Goal: Entertainment & Leisure: Consume media (video, audio)

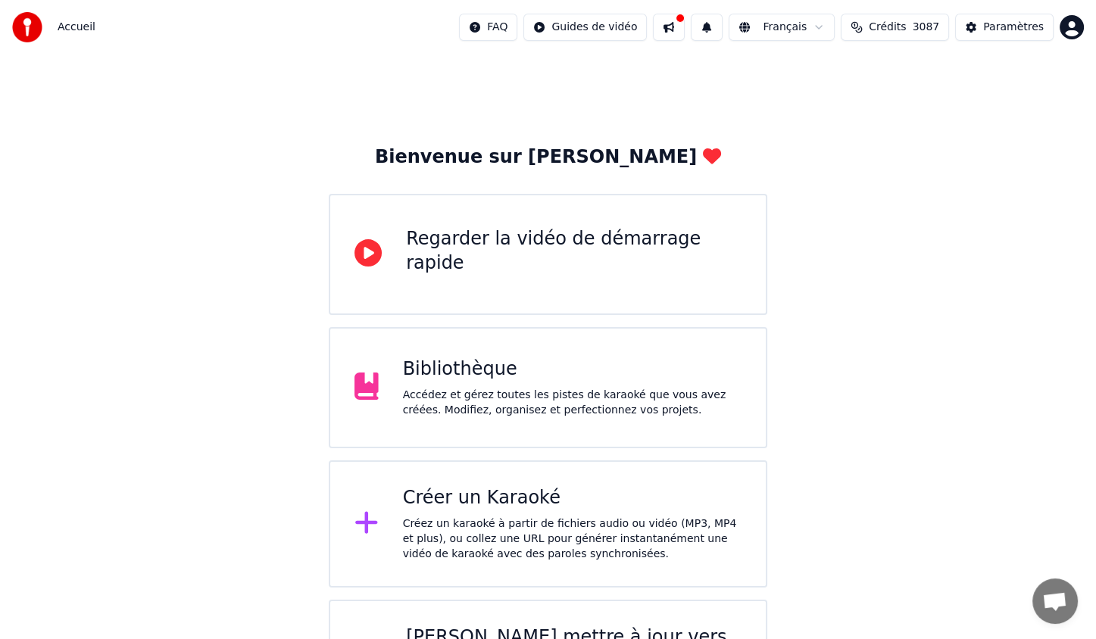
click at [494, 380] on div "Bibliothèque Accédez et gérez toutes les pistes de karaoké que vous avez créées…" at bounding box center [572, 387] width 338 height 61
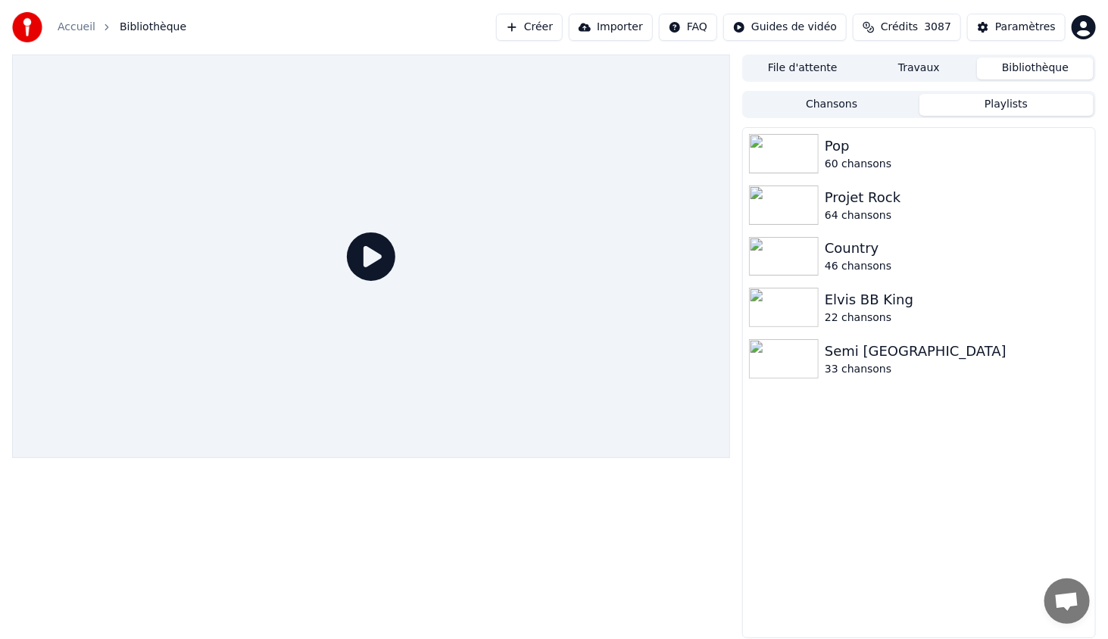
click at [1010, 107] on button "Playlists" at bounding box center [1006, 105] width 174 height 22
click at [1018, 112] on button "Playlists" at bounding box center [1006, 105] width 174 height 22
click at [843, 308] on div "Elvis BB King" at bounding box center [949, 299] width 249 height 21
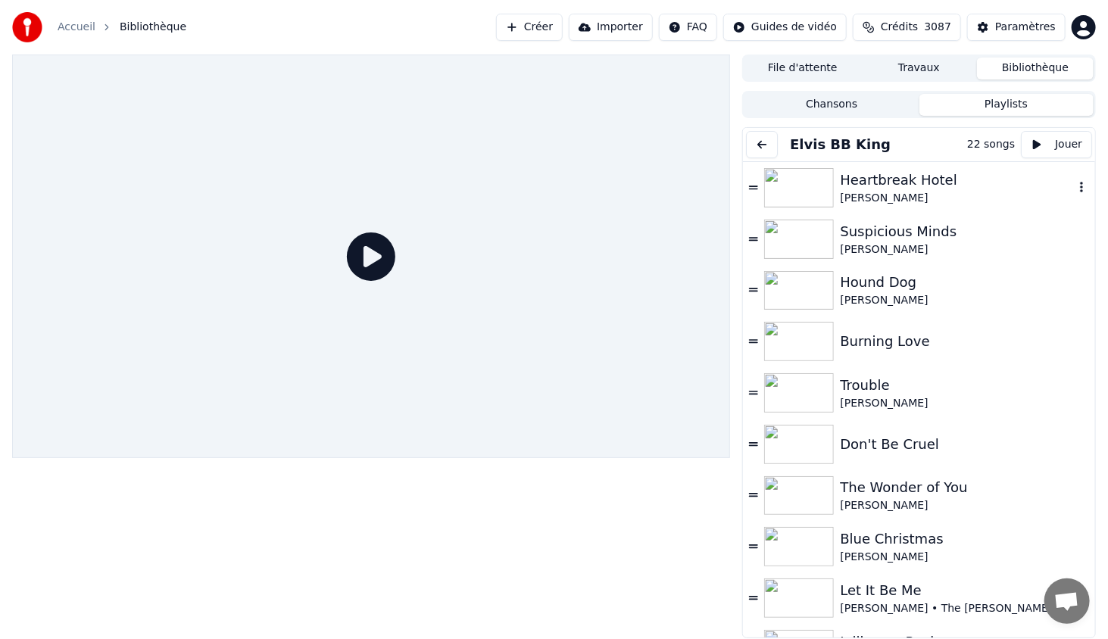
click at [810, 193] on img at bounding box center [799, 187] width 70 height 39
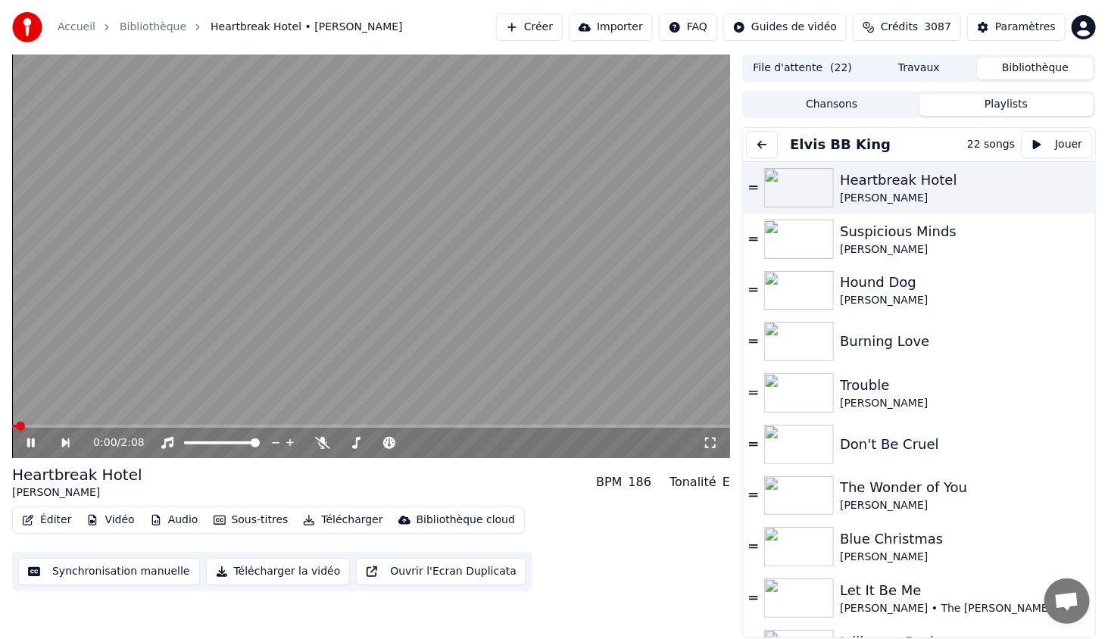
click at [717, 445] on icon at bounding box center [710, 443] width 15 height 12
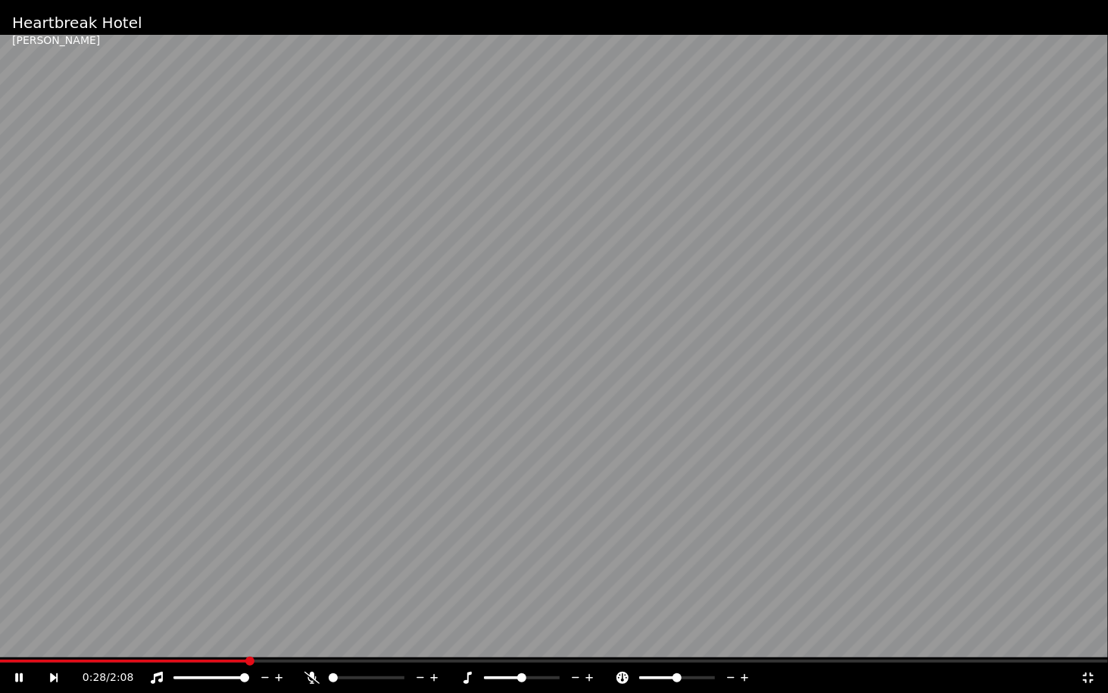
click at [2, 638] on div "0:28 / 2:08" at bounding box center [554, 678] width 1108 height 30
click at [0, 638] on span at bounding box center [0, 660] width 0 height 3
click at [22, 638] on icon at bounding box center [19, 677] width 8 height 9
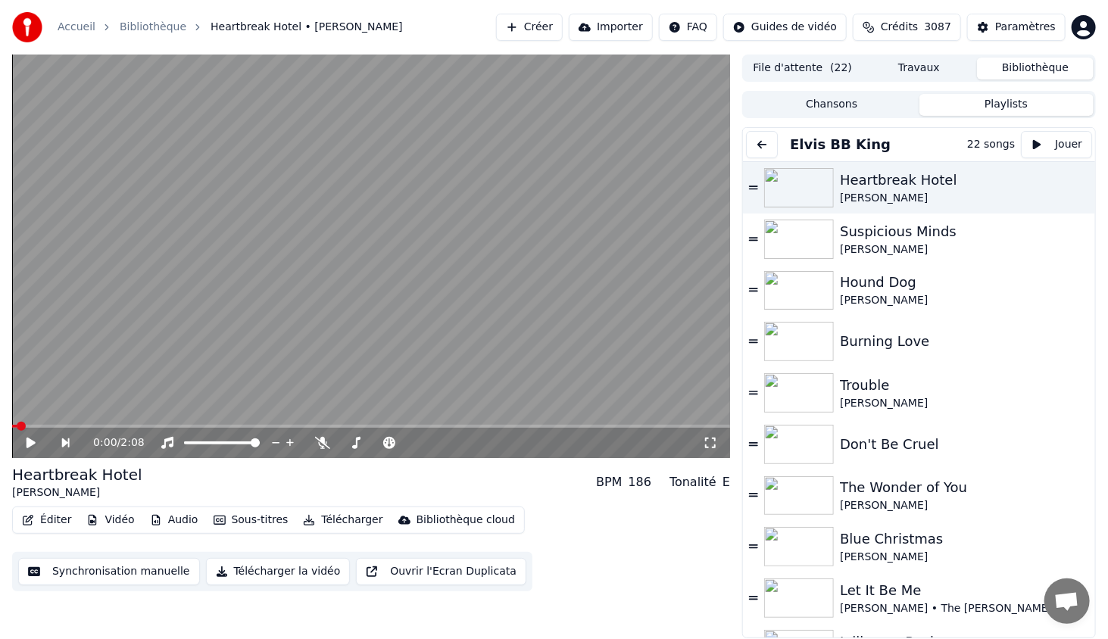
click at [403, 307] on video at bounding box center [371, 257] width 718 height 404
click at [373, 300] on video at bounding box center [371, 257] width 718 height 404
click at [260, 441] on span at bounding box center [255, 442] width 9 height 9
click at [12, 428] on span at bounding box center [371, 426] width 718 height 3
click at [32, 444] on icon at bounding box center [31, 443] width 9 height 11
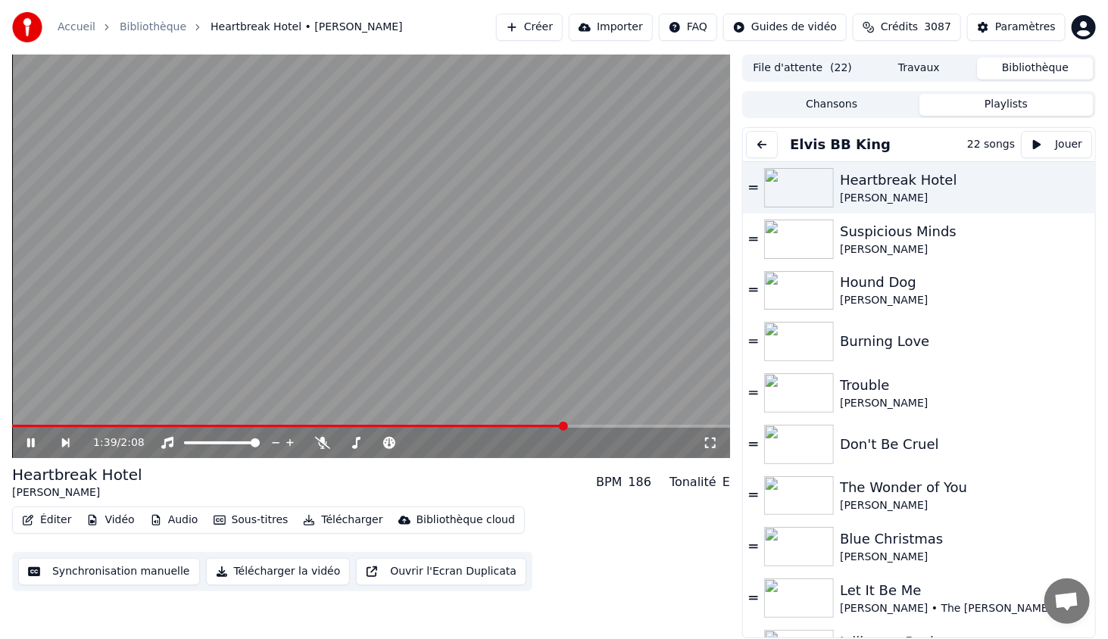
click at [708, 439] on icon at bounding box center [710, 443] width 11 height 11
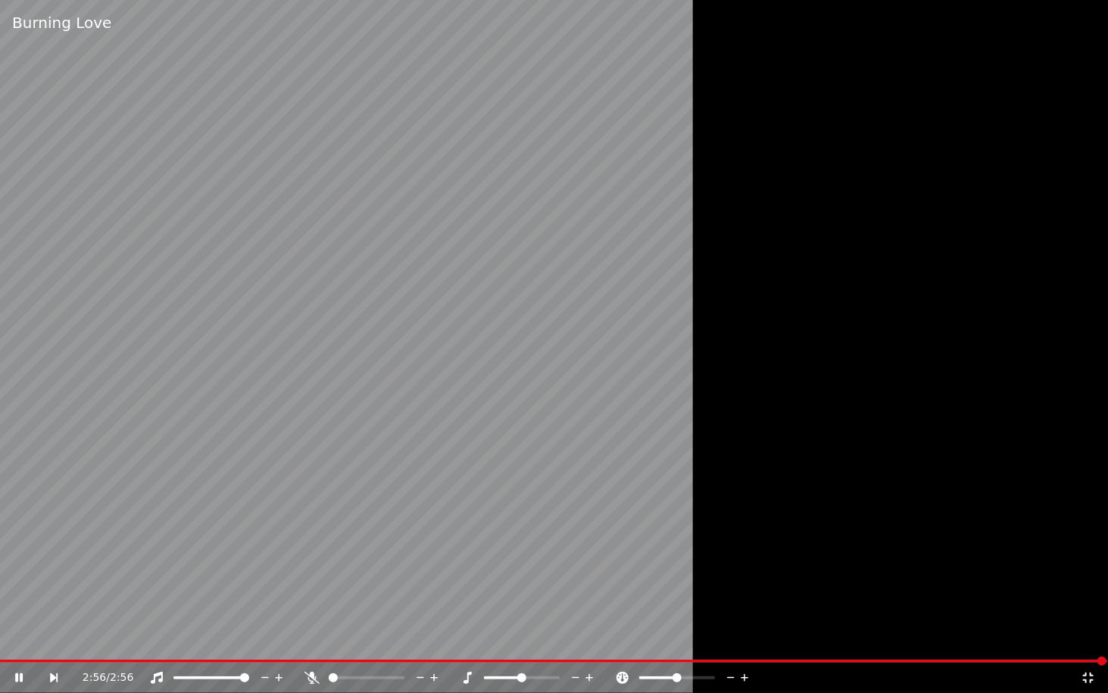
click at [55, 638] on icon at bounding box center [64, 678] width 35 height 12
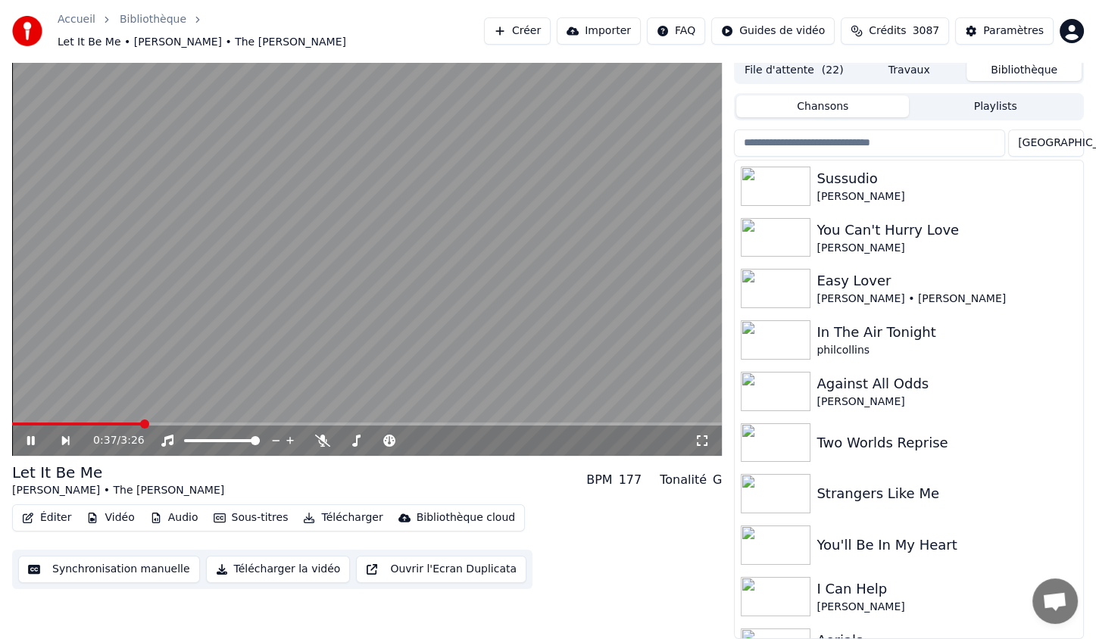
scroll to position [5, 0]
click at [847, 103] on button "Chansons" at bounding box center [822, 107] width 173 height 22
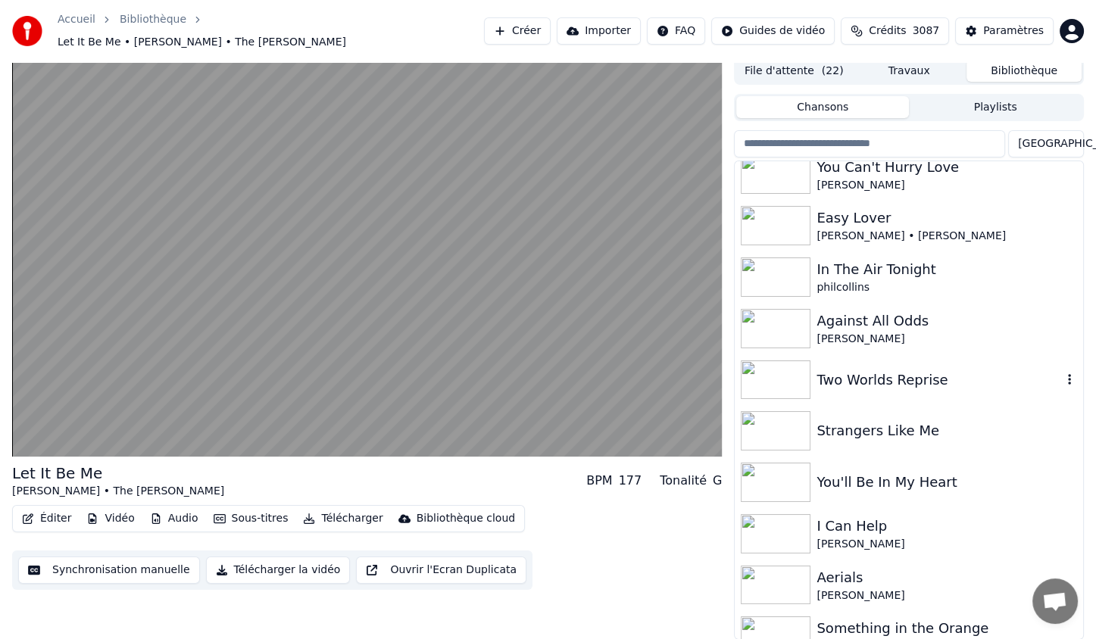
scroll to position [76, 0]
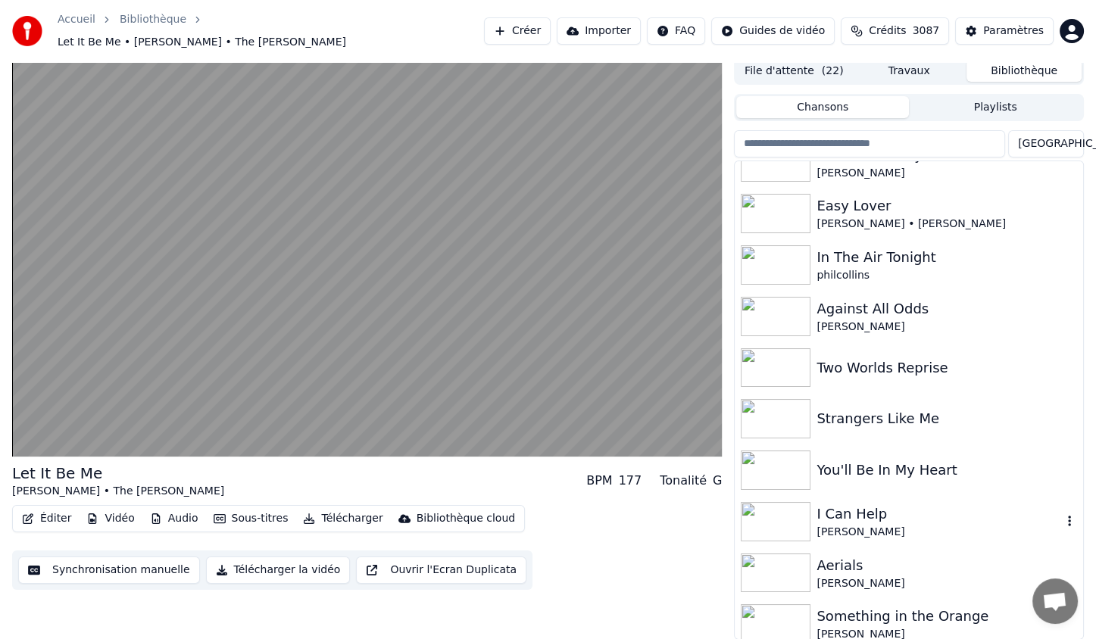
click at [1062, 523] on icon "button" at bounding box center [1069, 521] width 15 height 12
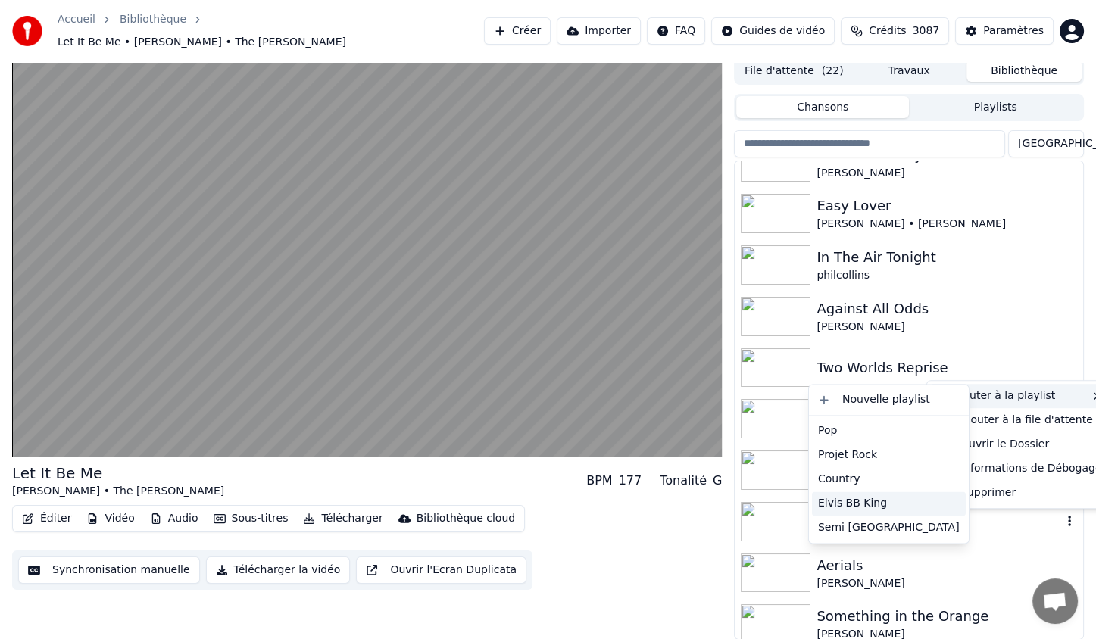
click at [875, 503] on div "Elvis BB King" at bounding box center [889, 503] width 154 height 24
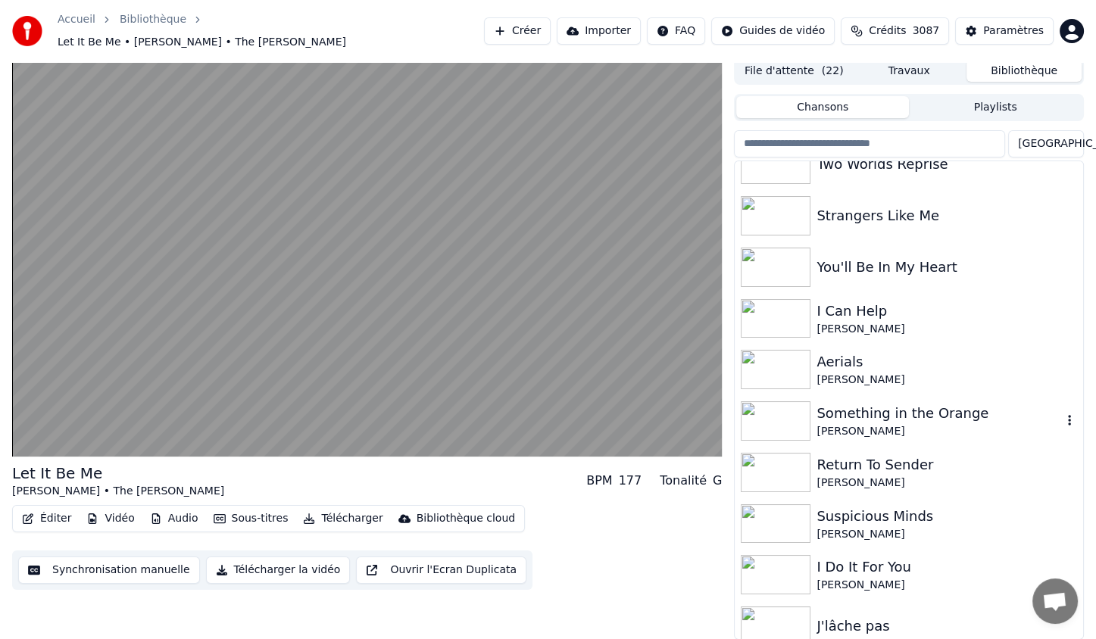
scroll to position [227, 0]
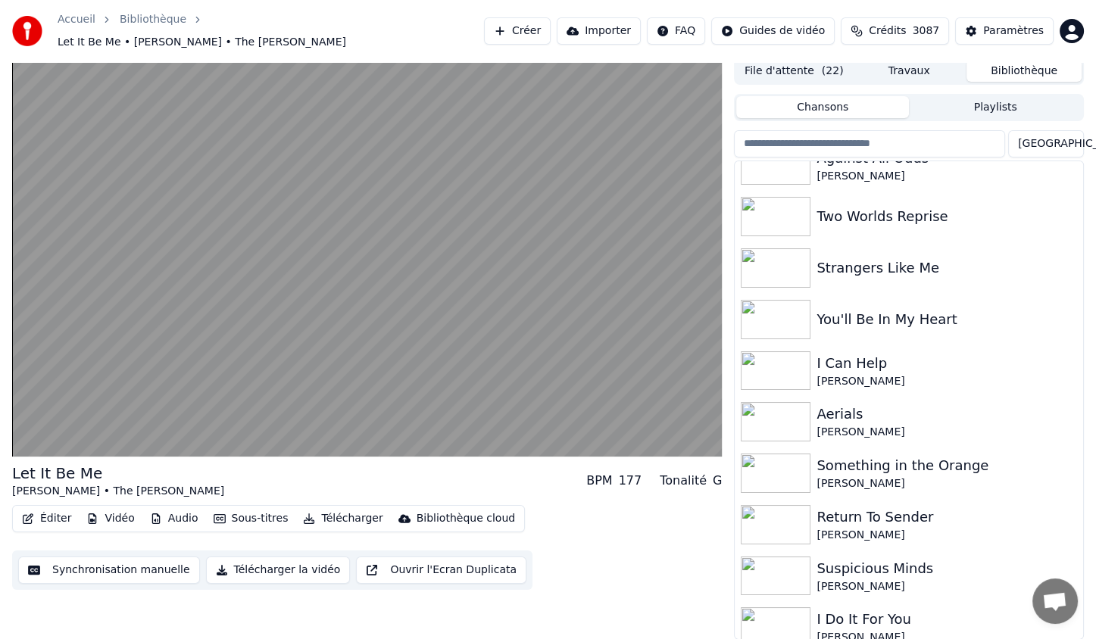
click at [967, 106] on button "Playlists" at bounding box center [995, 107] width 173 height 22
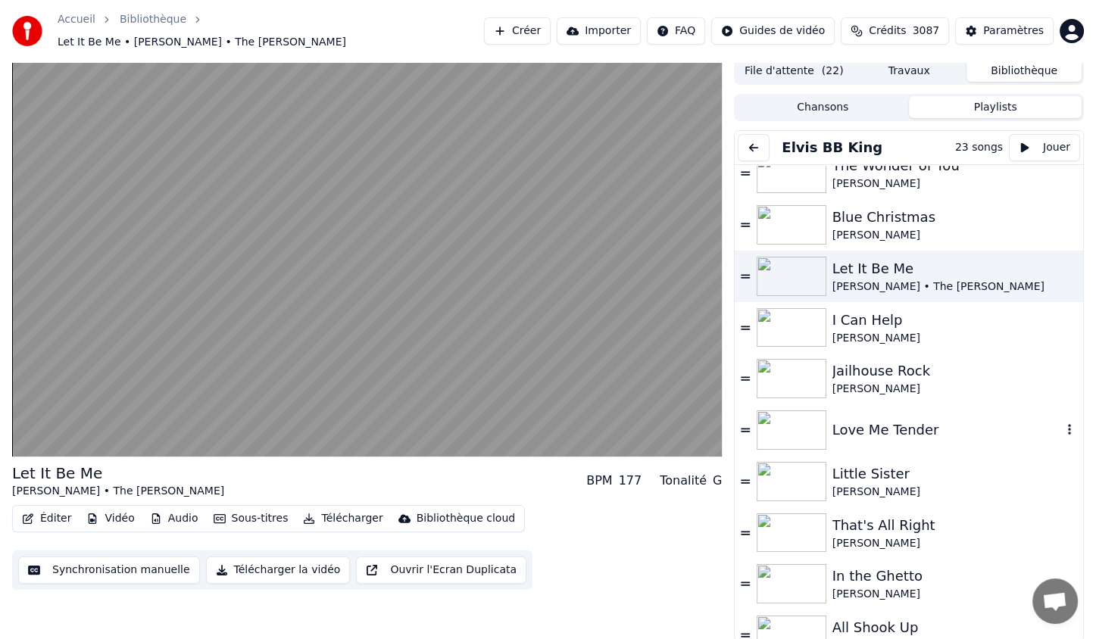
scroll to position [249, 0]
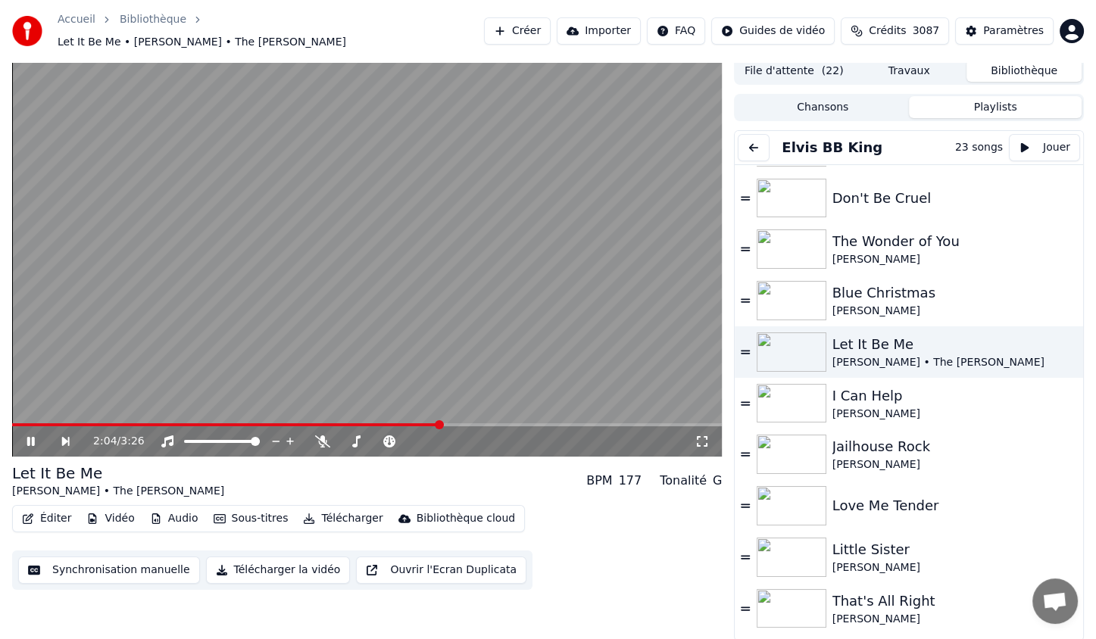
click at [698, 444] on icon at bounding box center [702, 441] width 11 height 11
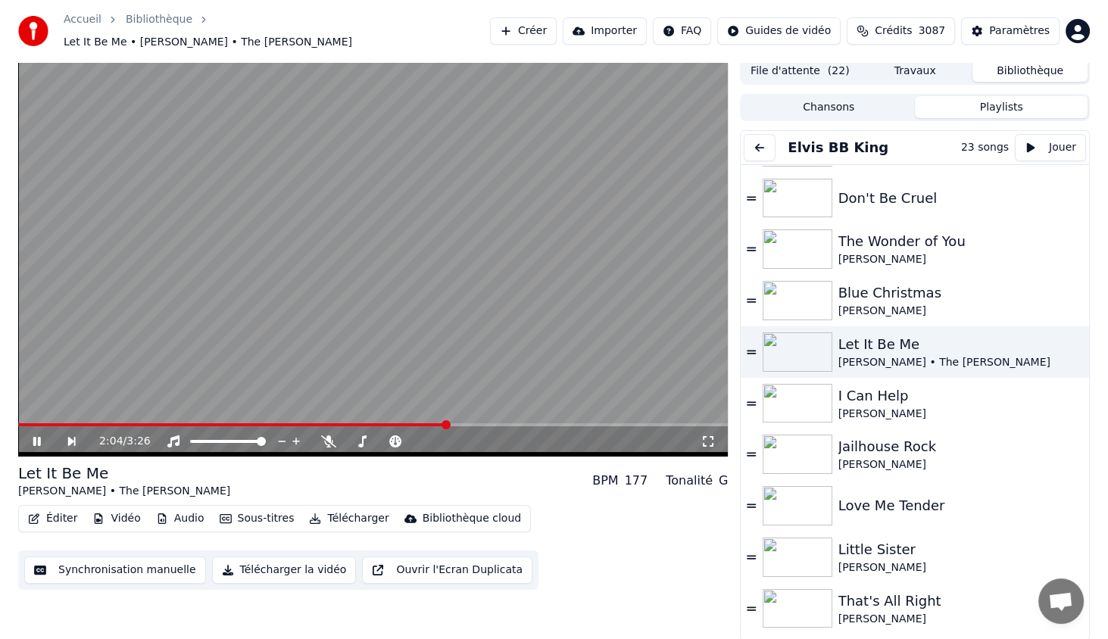
scroll to position [0, 0]
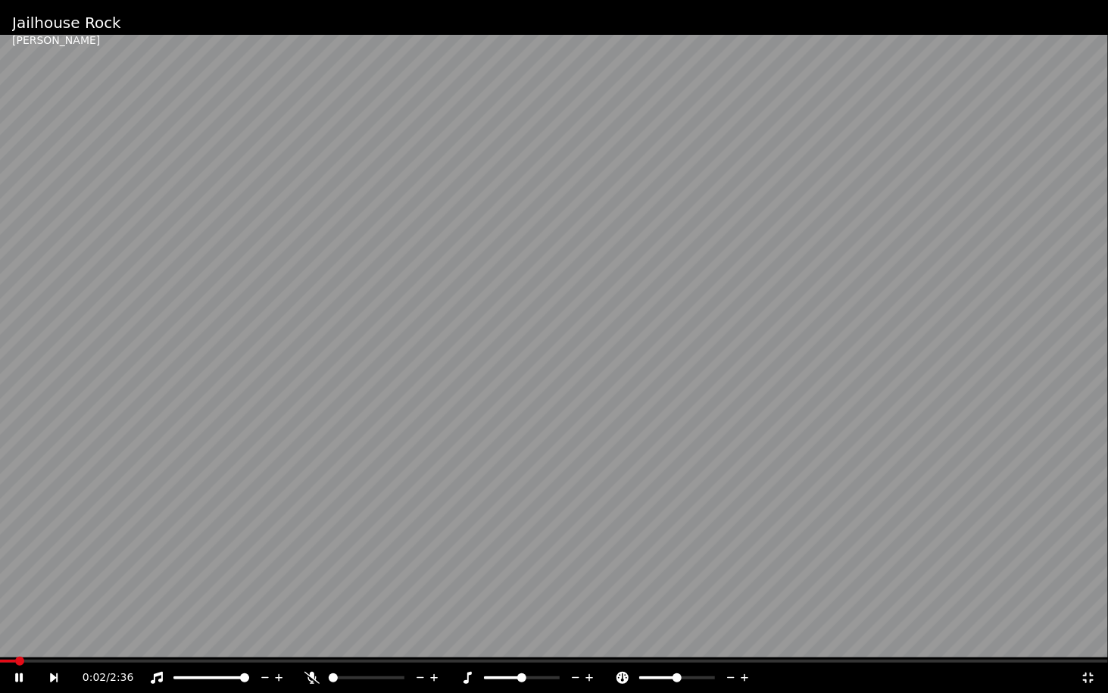
click at [1091, 638] on icon at bounding box center [1088, 677] width 11 height 11
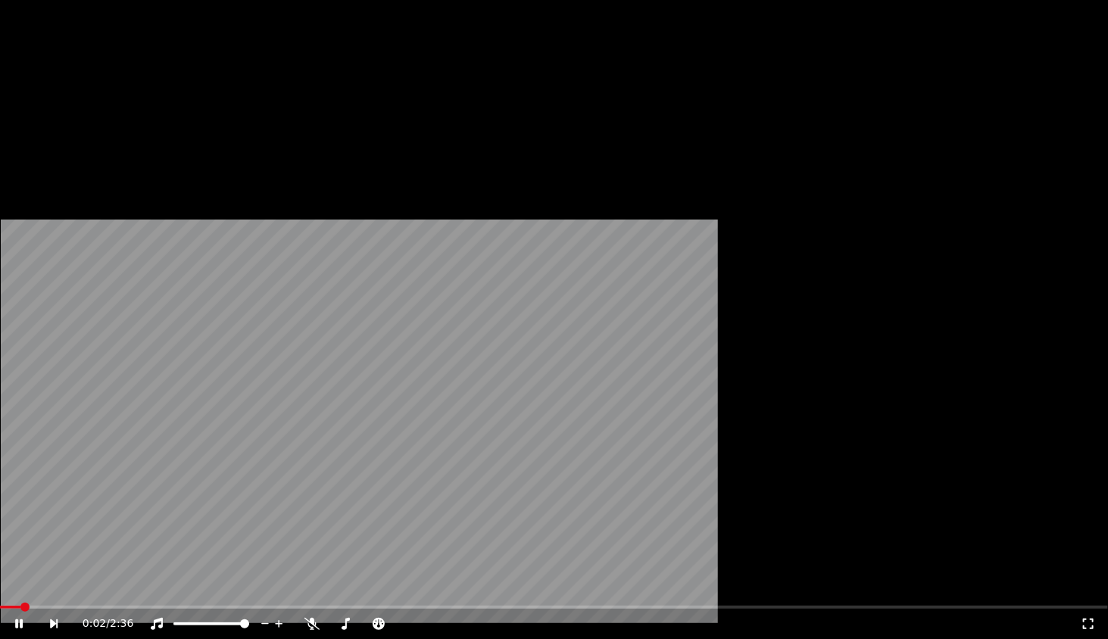
scroll to position [325, 0]
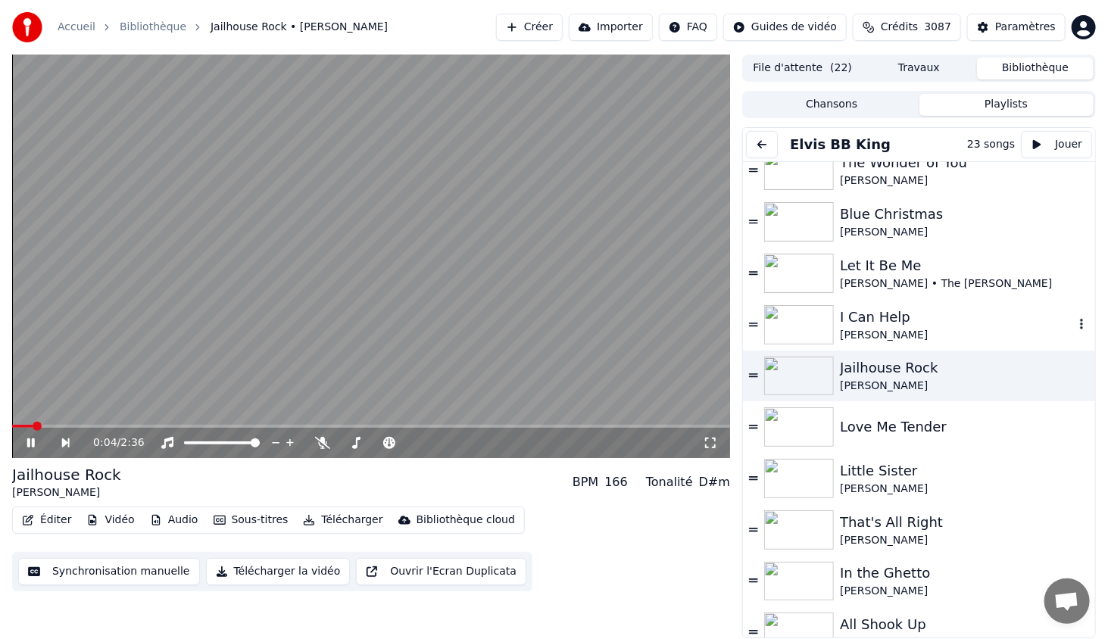
click at [825, 329] on img at bounding box center [799, 324] width 70 height 39
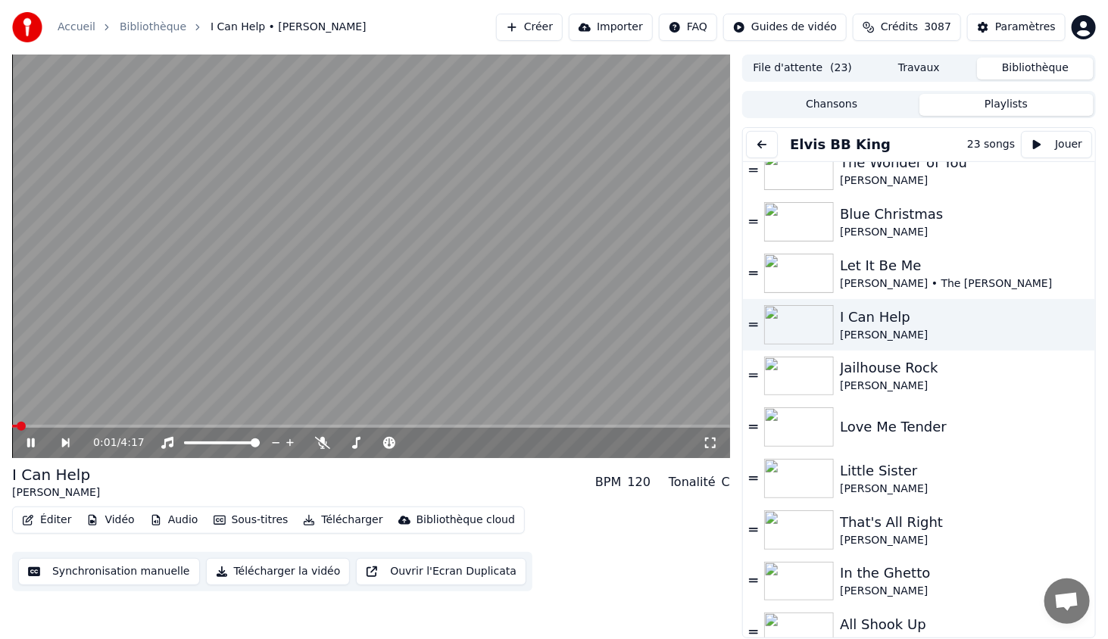
click at [712, 441] on icon at bounding box center [710, 443] width 15 height 12
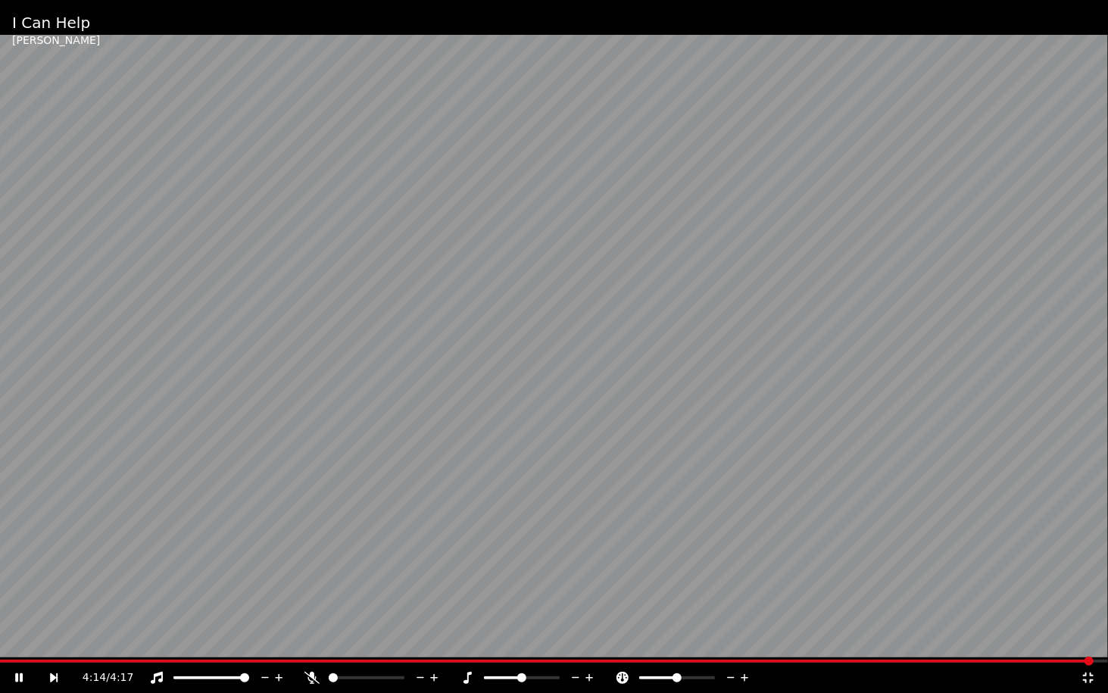
click at [1088, 638] on icon at bounding box center [1087, 678] width 15 height 12
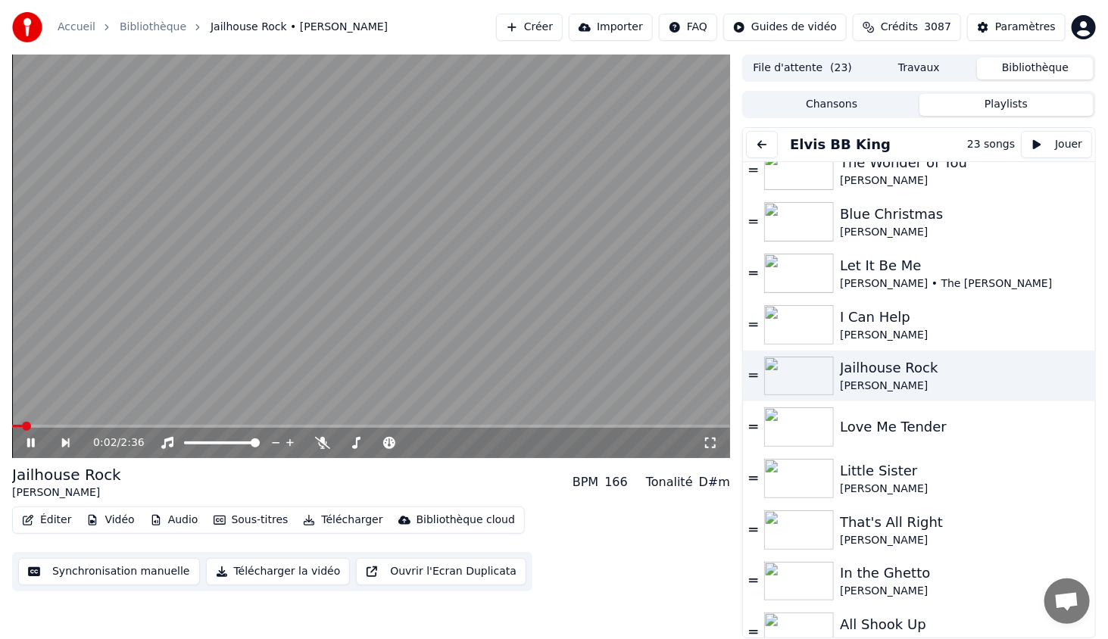
click at [709, 445] on icon at bounding box center [710, 443] width 15 height 12
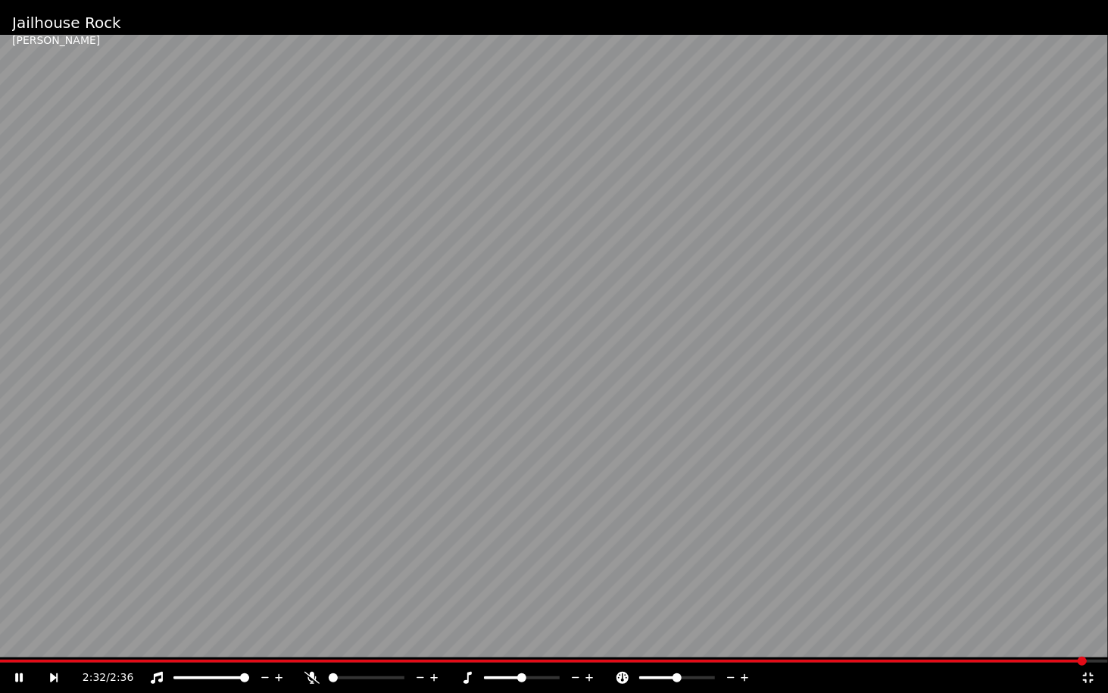
click at [1089, 638] on icon at bounding box center [1087, 678] width 15 height 12
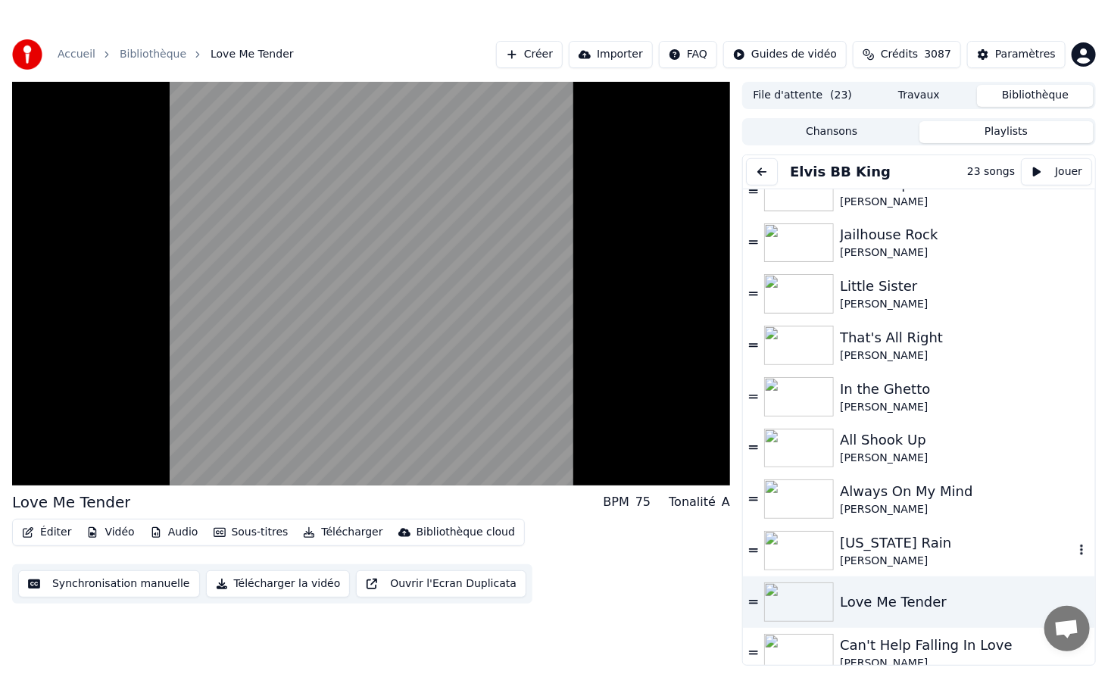
scroll to position [476, 0]
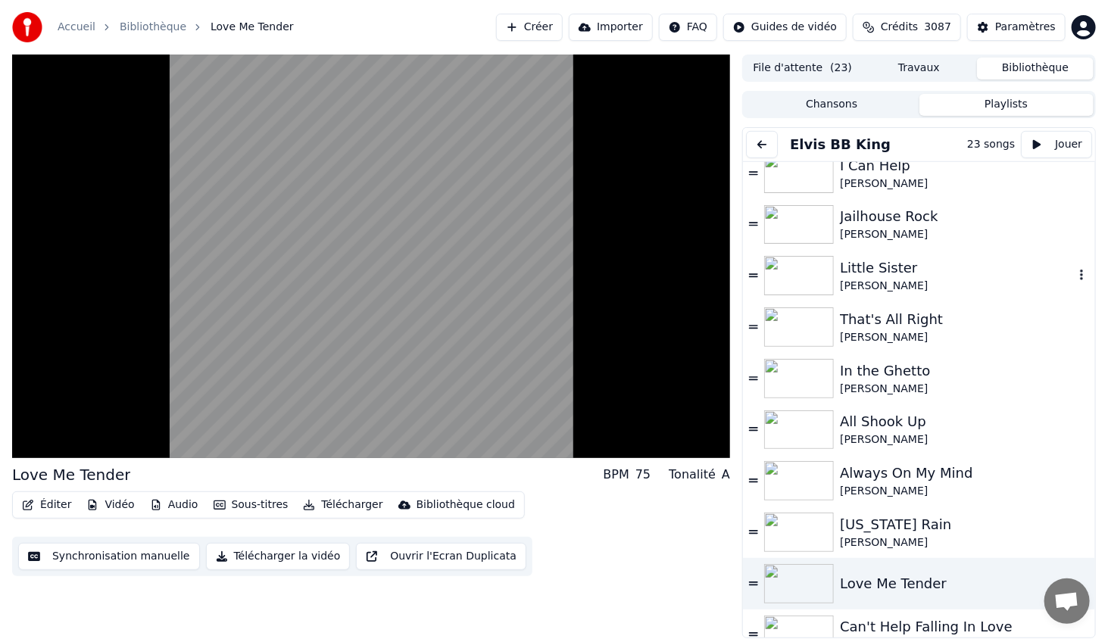
click at [788, 279] on img at bounding box center [799, 275] width 70 height 39
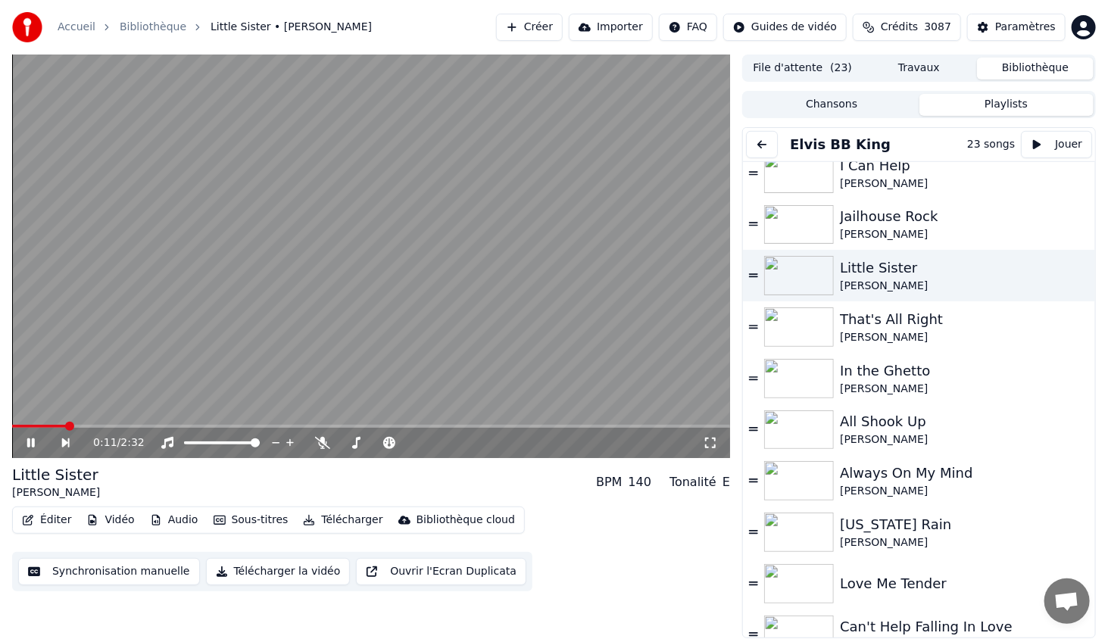
click at [706, 446] on icon at bounding box center [710, 443] width 11 height 11
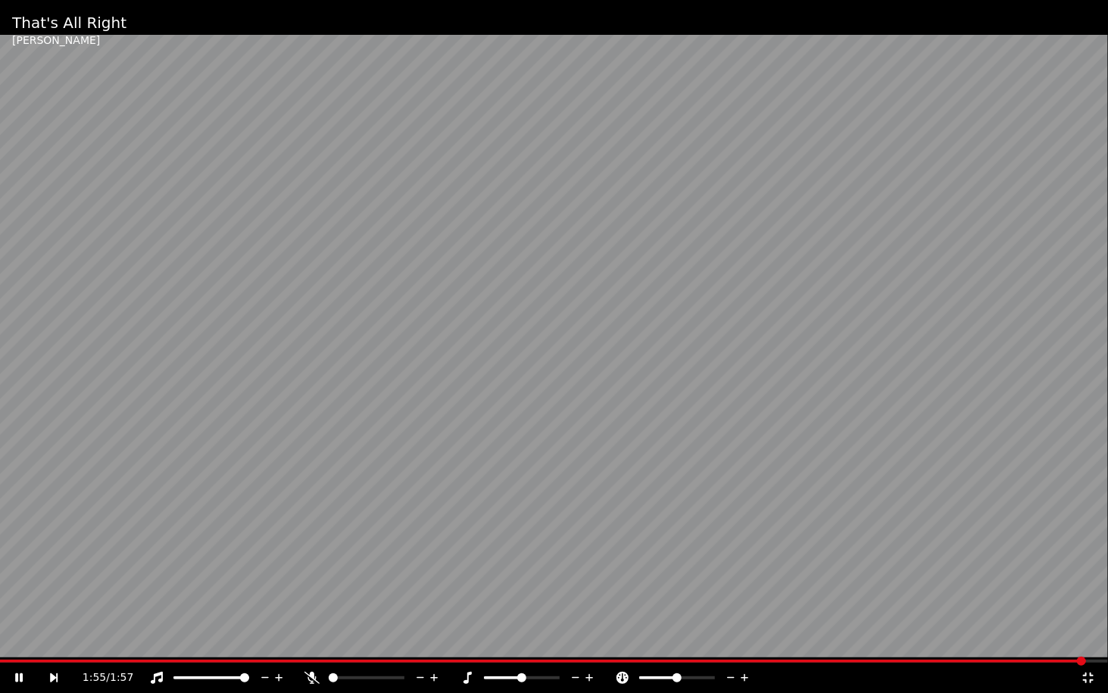
click at [52, 638] on icon at bounding box center [55, 677] width 8 height 9
click at [55, 638] on icon at bounding box center [64, 678] width 35 height 12
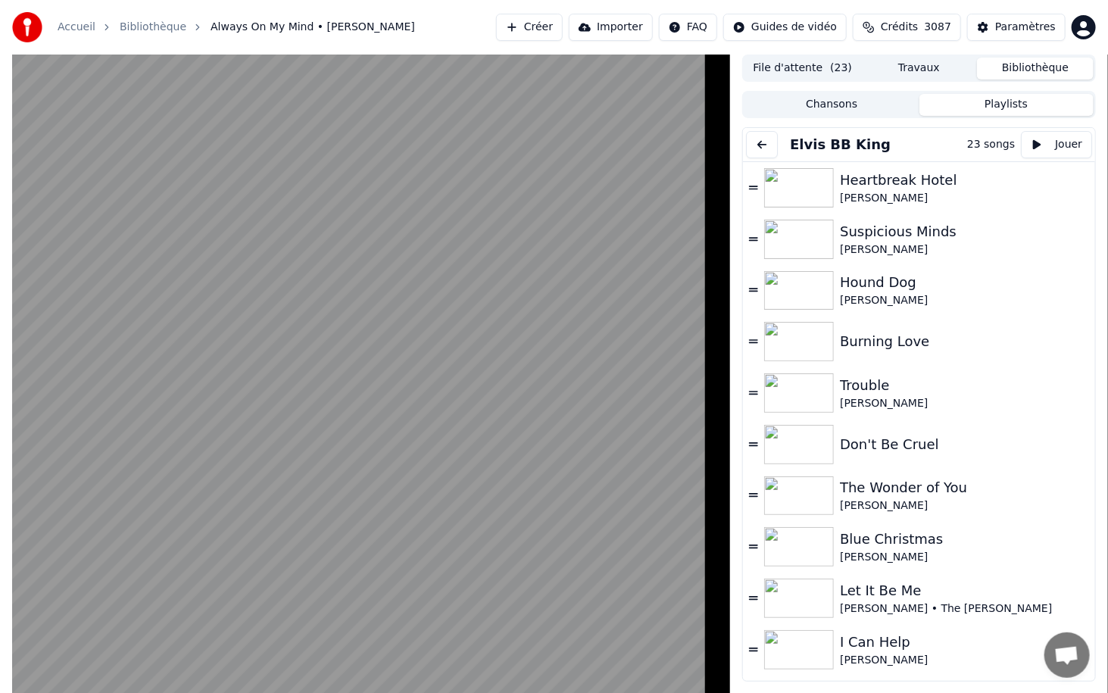
scroll to position [476, 0]
